Goal: Transaction & Acquisition: Book appointment/travel/reservation

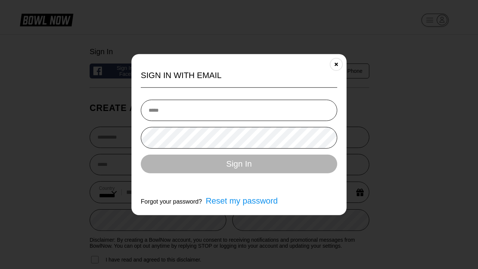
select select "**"
type input "**********"
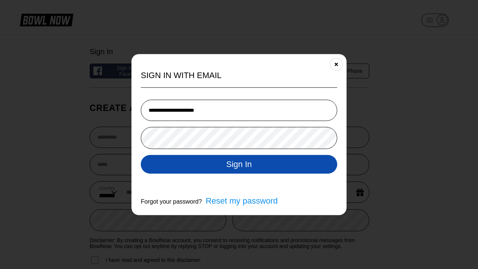
click at [239, 165] on button "Sign In" at bounding box center [239, 164] width 197 height 19
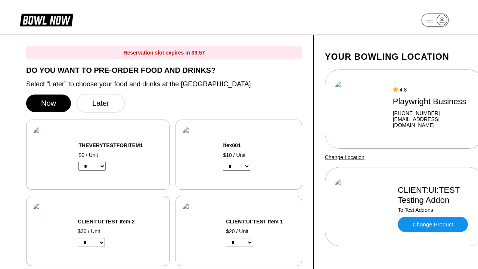
select select "*"
